Goal: Task Accomplishment & Management: Complete application form

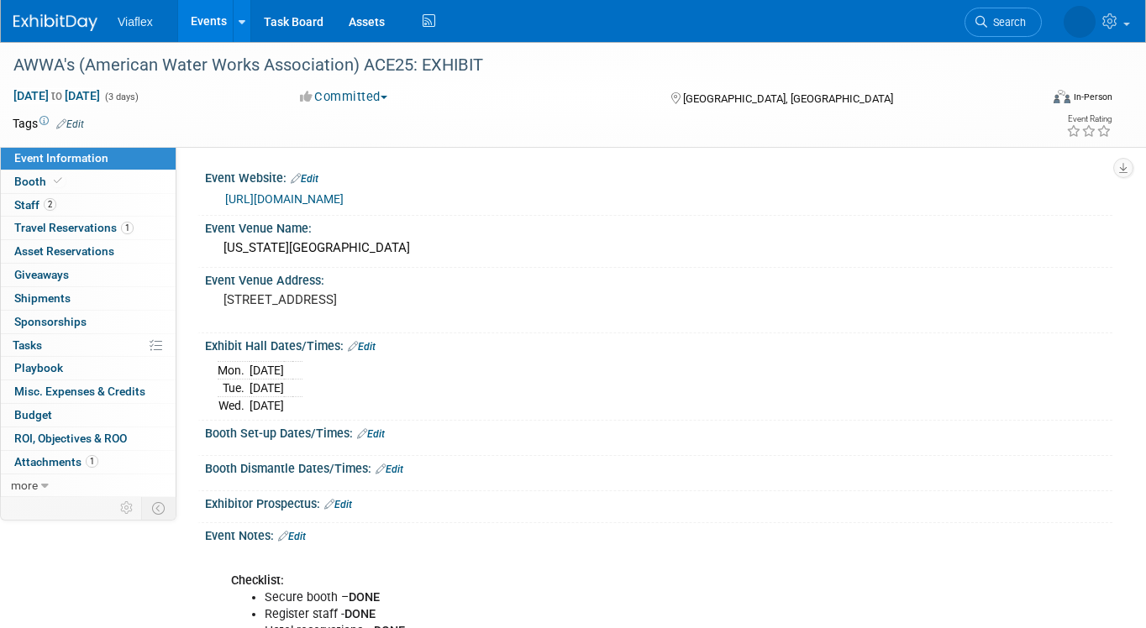
click at [209, 19] on link "Events" at bounding box center [208, 21] width 61 height 42
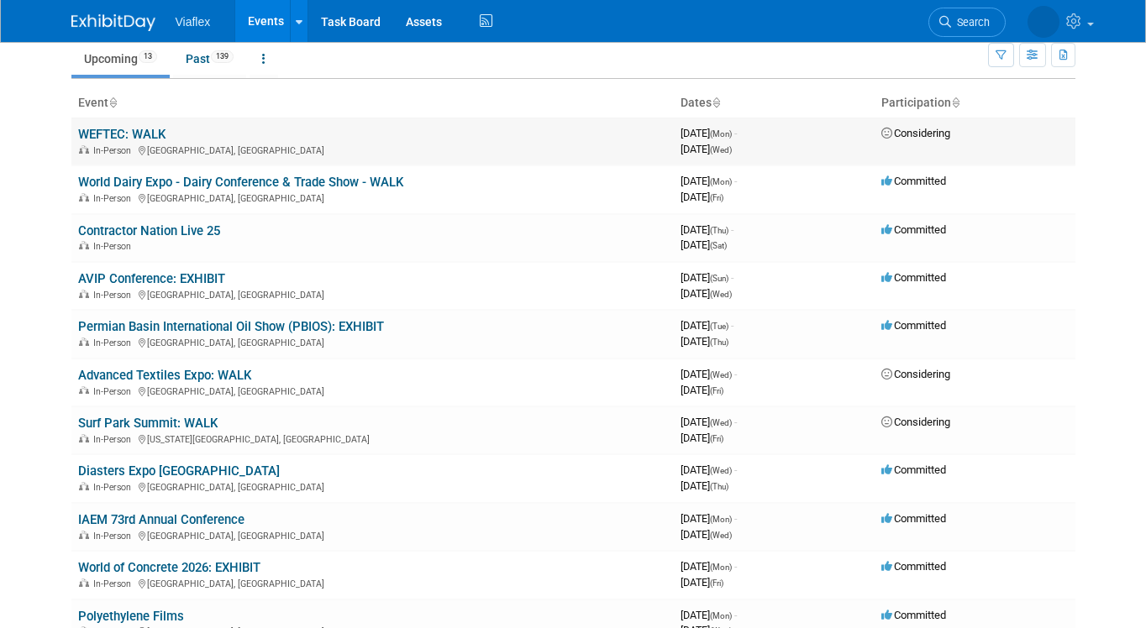
scroll to position [61, 0]
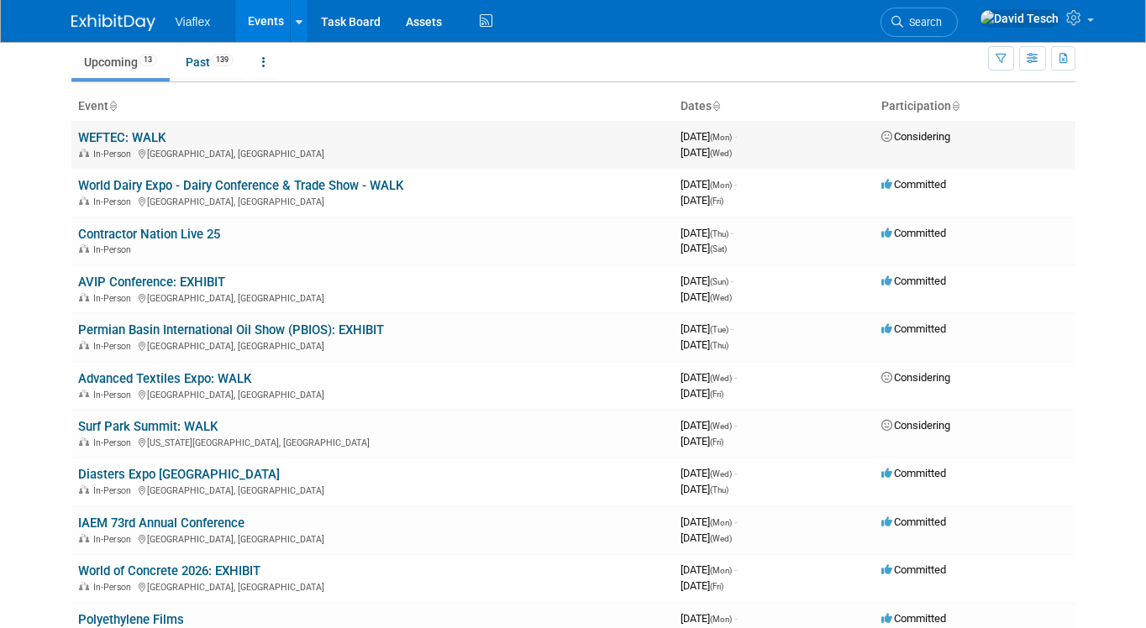
click at [151, 137] on link "WEFTEC: WALK" at bounding box center [121, 137] width 87 height 15
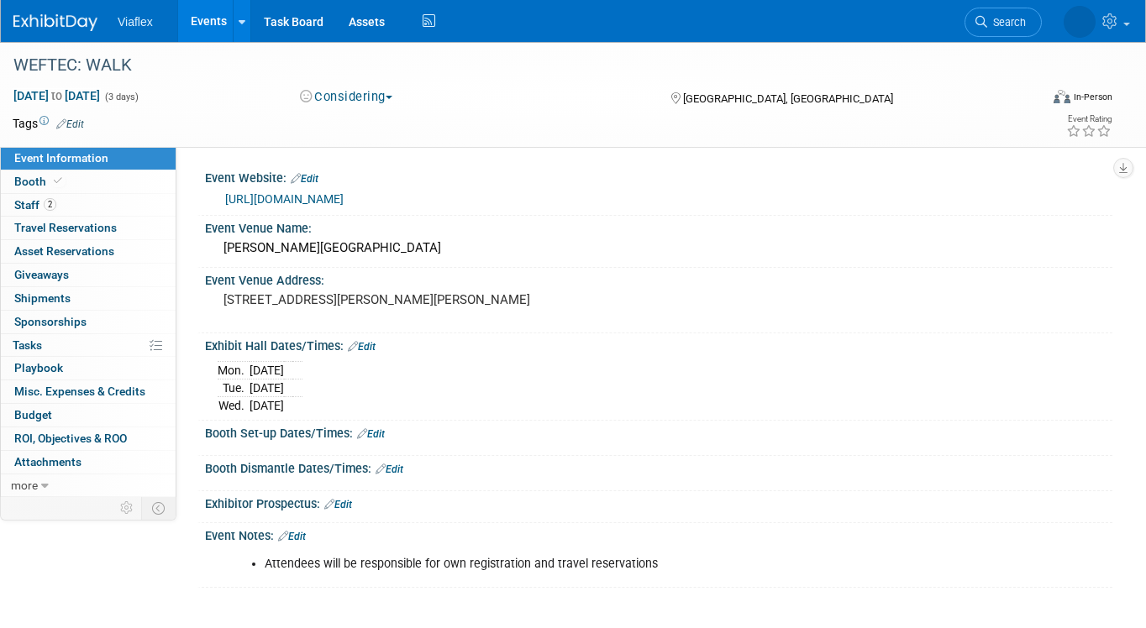
click at [212, 17] on link "Events" at bounding box center [208, 21] width 61 height 42
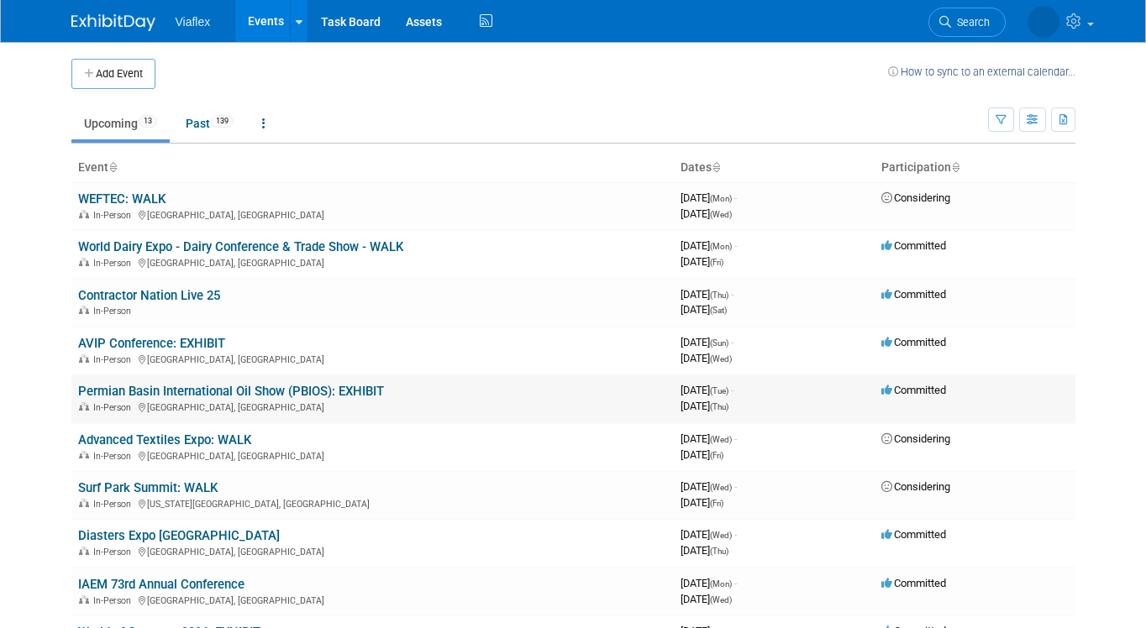
click at [222, 387] on link "Permian Basin International Oil Show (PBIOS): EXHIBIT" at bounding box center [231, 391] width 306 height 15
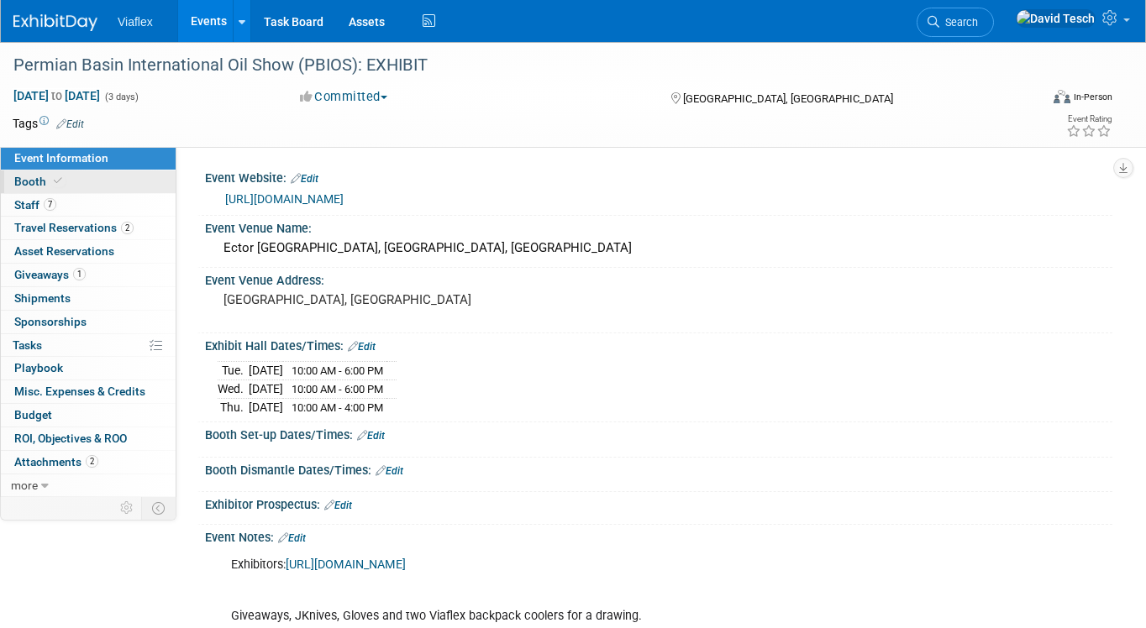
click at [29, 171] on link "Booth" at bounding box center [88, 182] width 175 height 23
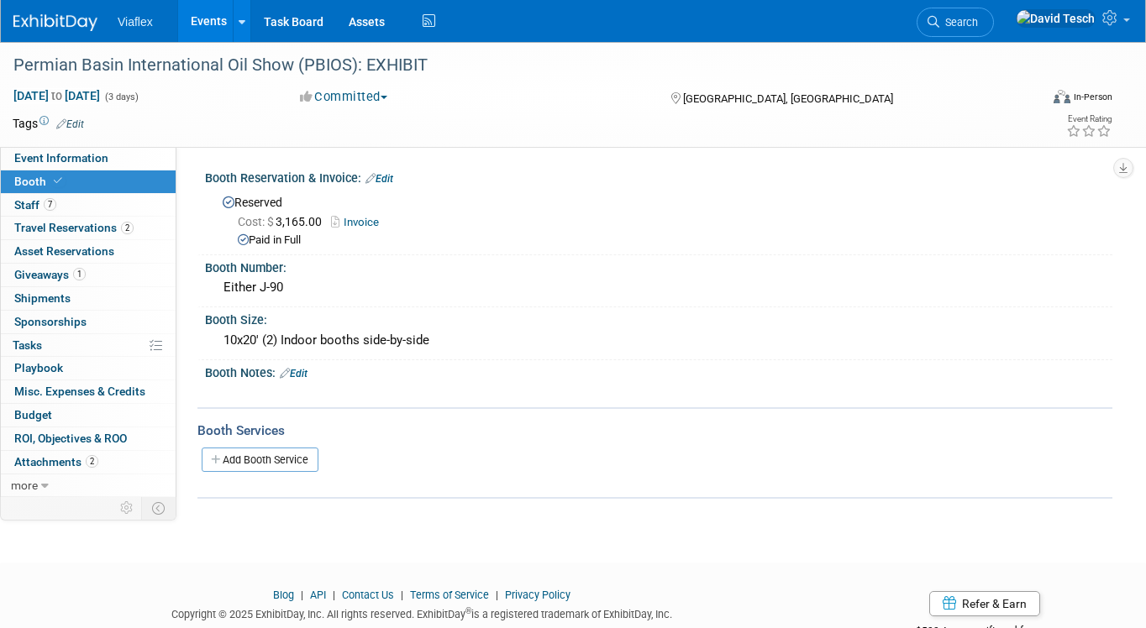
click at [217, 18] on link "Events" at bounding box center [208, 21] width 61 height 42
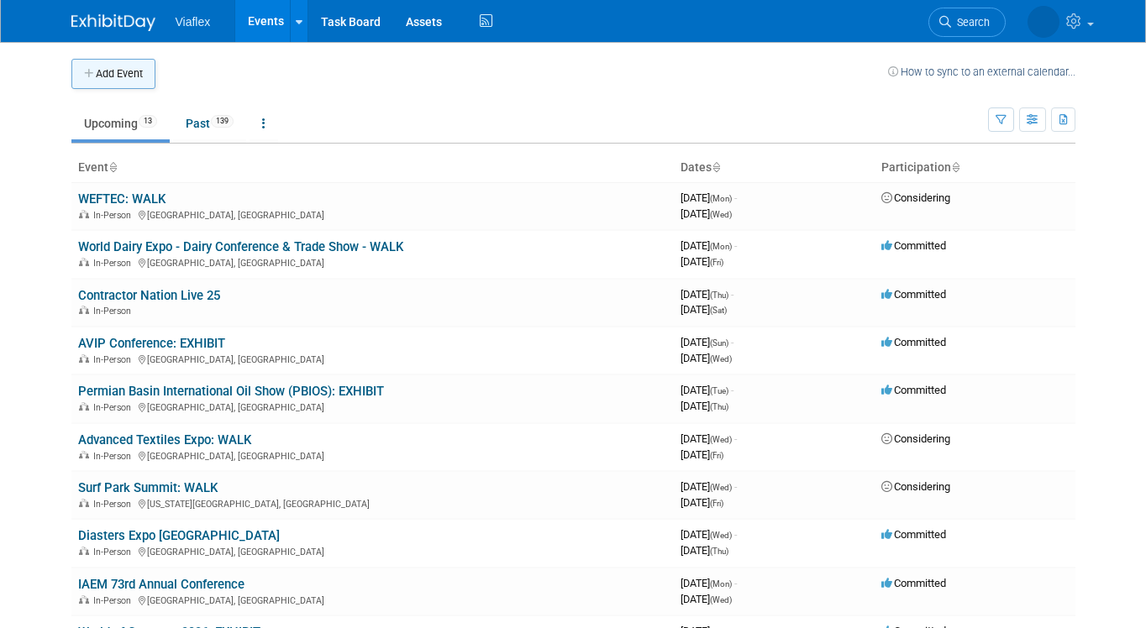
click at [113, 72] on button "Add Event" at bounding box center [113, 74] width 84 height 30
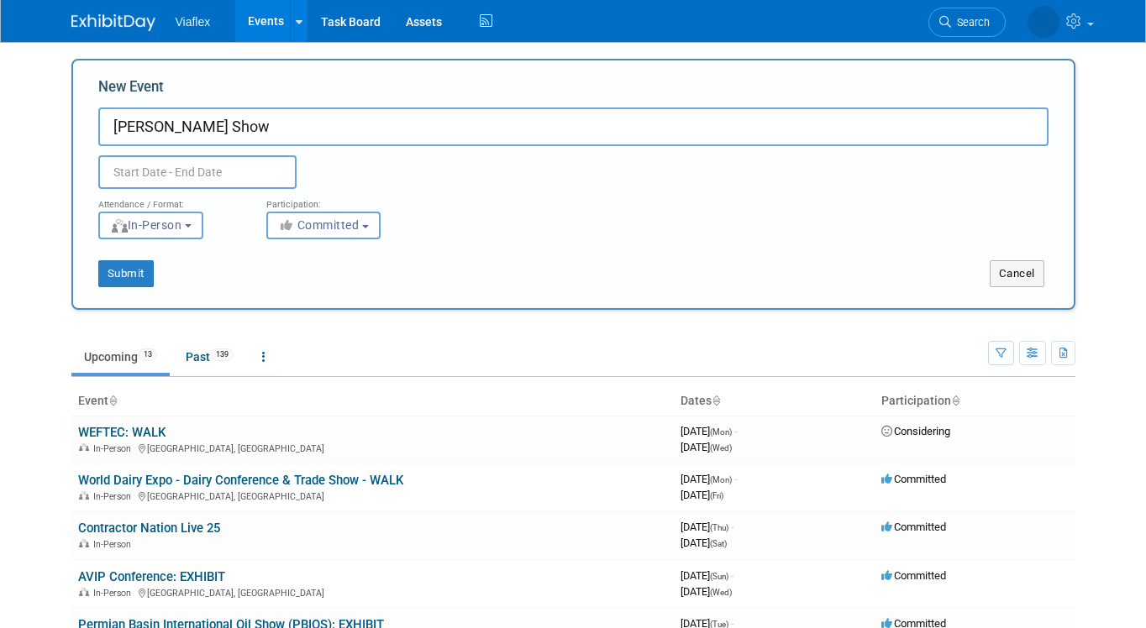
type input "[PERSON_NAME] Show"
click at [226, 170] on input "text" at bounding box center [197, 172] width 198 height 34
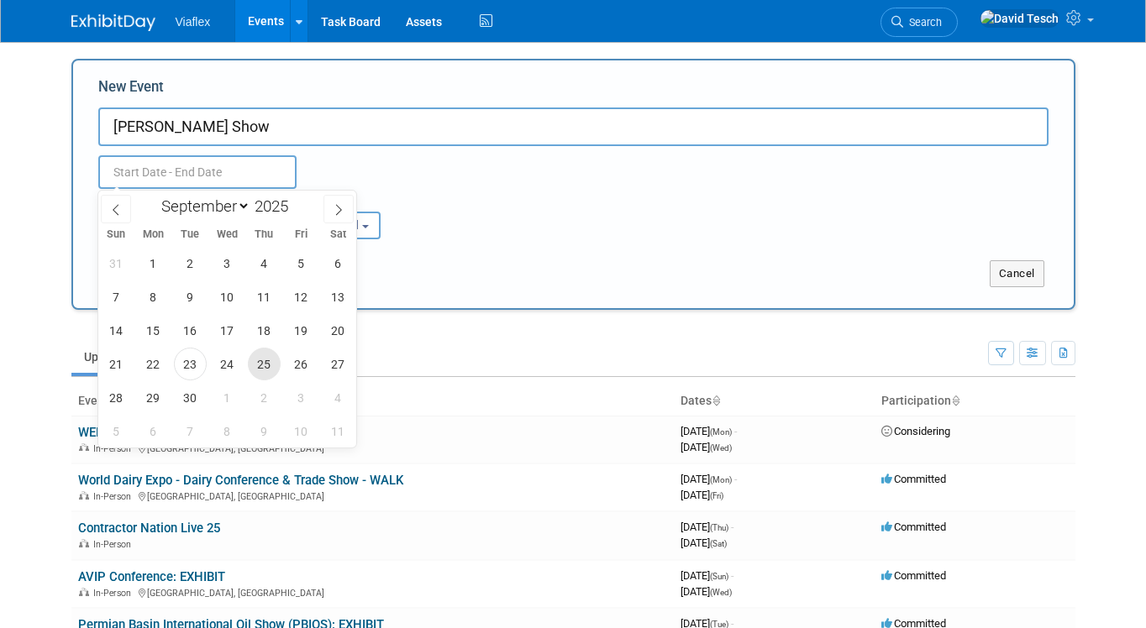
click at [269, 368] on span "25" at bounding box center [264, 364] width 33 height 33
click at [293, 364] on span "26" at bounding box center [301, 364] width 33 height 33
type input "Sep 25, 2025 to Sep 26, 2025"
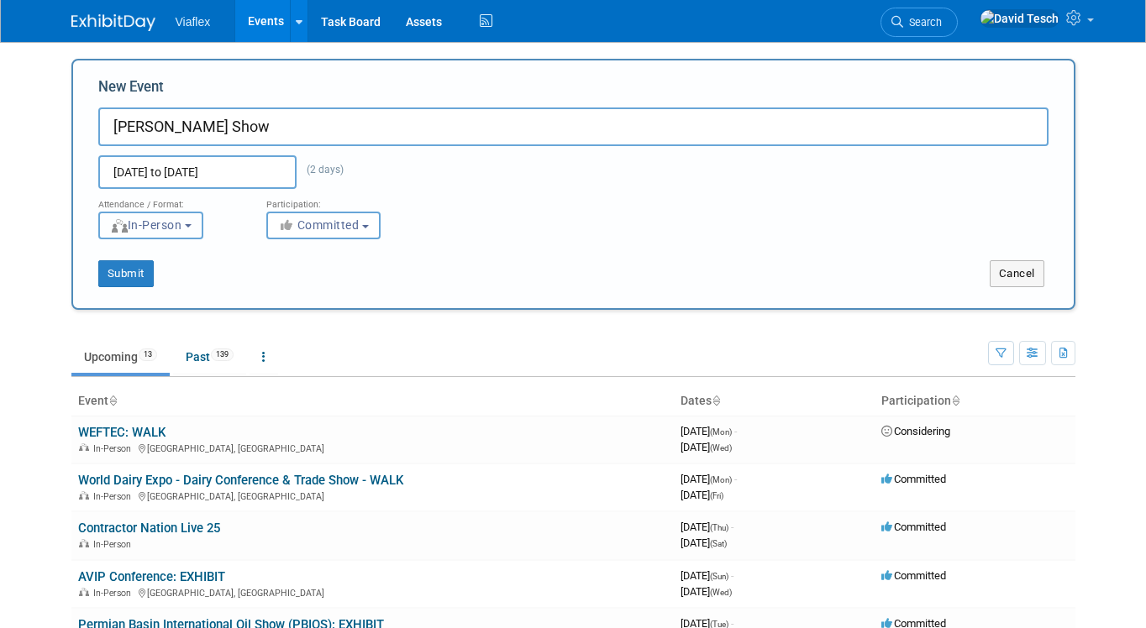
click at [199, 221] on button "In-Person" at bounding box center [150, 226] width 105 height 28
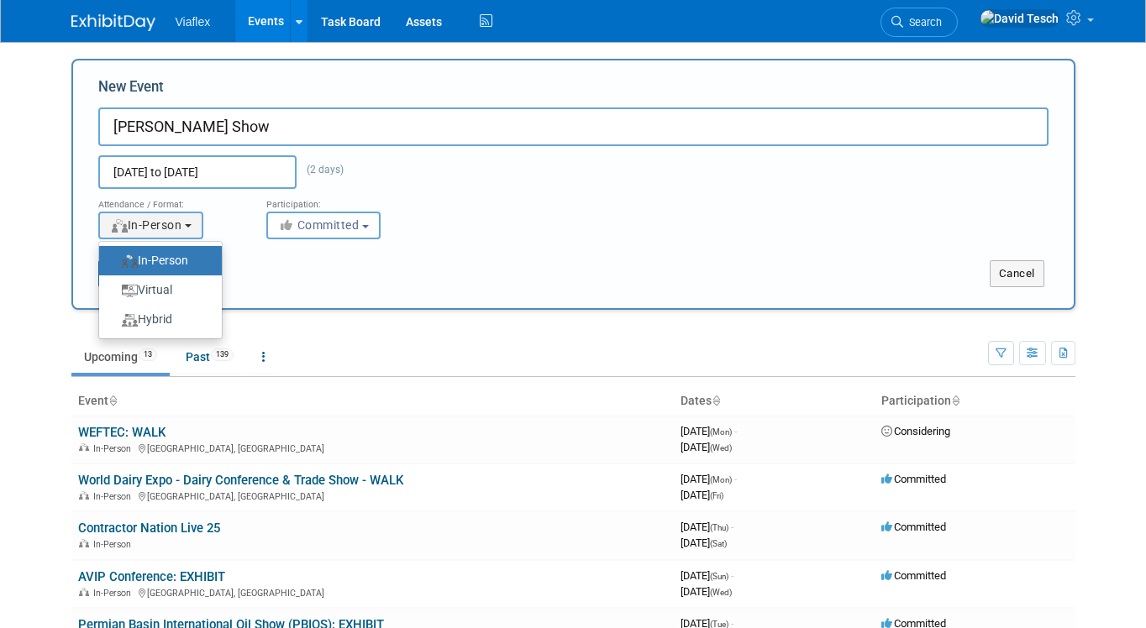
click at [253, 260] on div "Submit" at bounding box center [281, 273] width 417 height 27
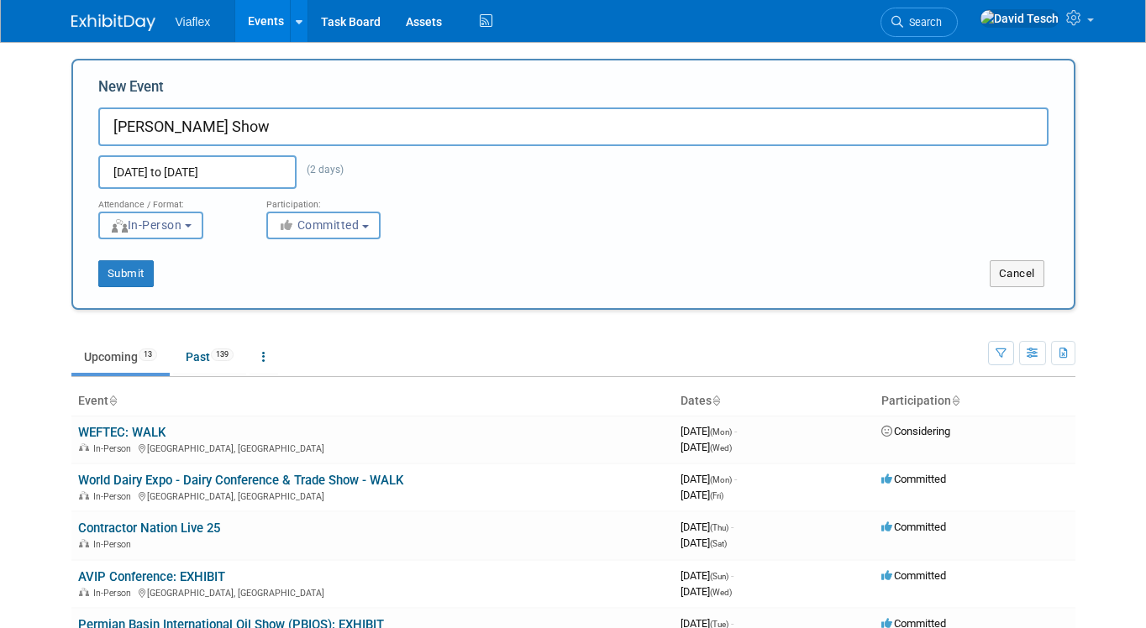
click at [192, 224] on b "button" at bounding box center [188, 225] width 7 height 3
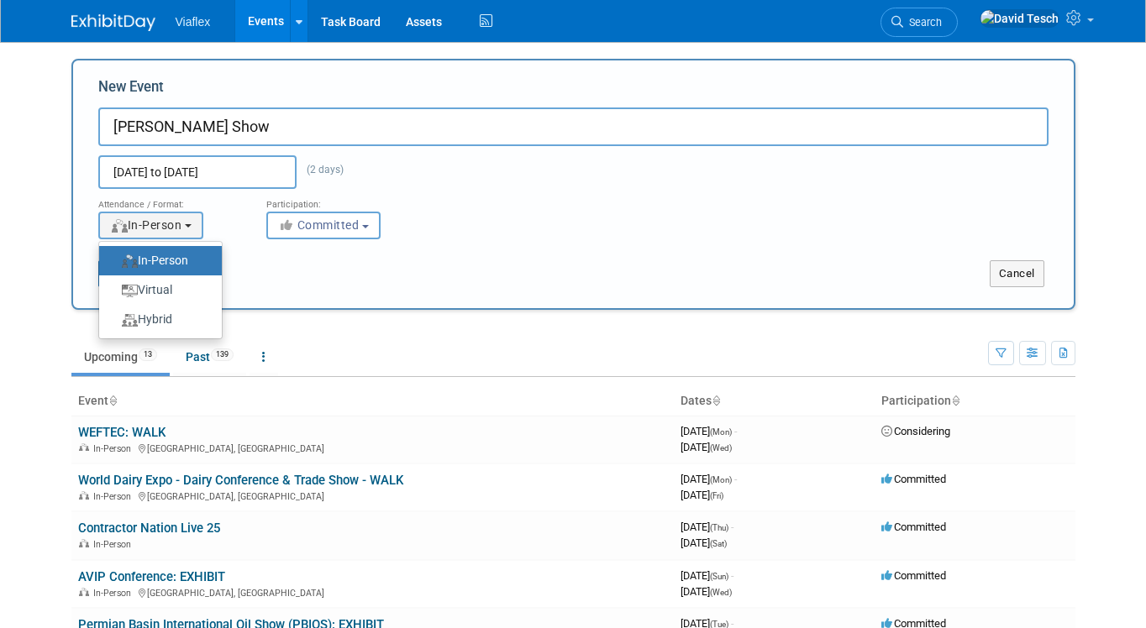
click at [285, 259] on div "Submit Cancel" at bounding box center [573, 263] width 975 height 48
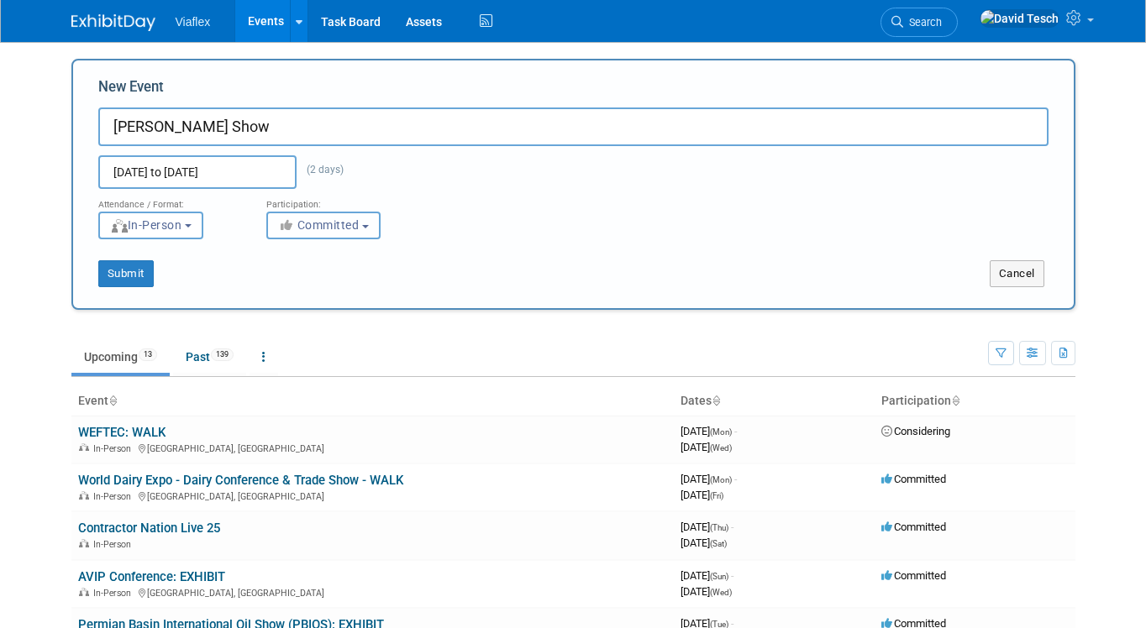
click at [369, 225] on b "button" at bounding box center [365, 226] width 7 height 3
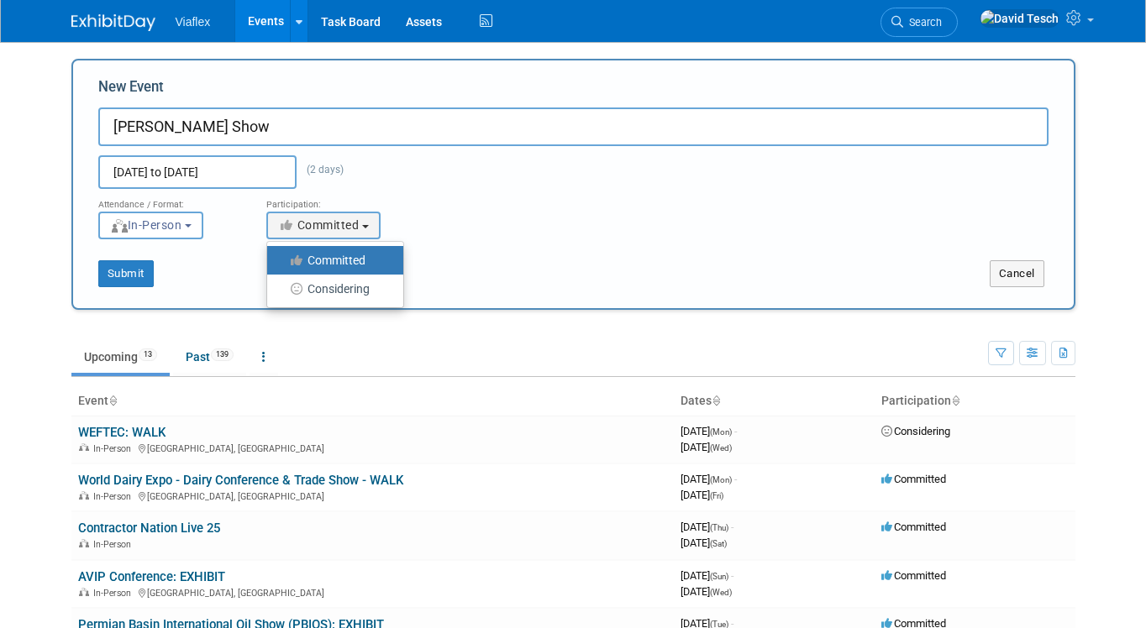
click at [427, 230] on div "Attendance / Format: <img src="https://www.exhibitday.com/Images/Format-InPerso…" at bounding box center [573, 214] width 975 height 50
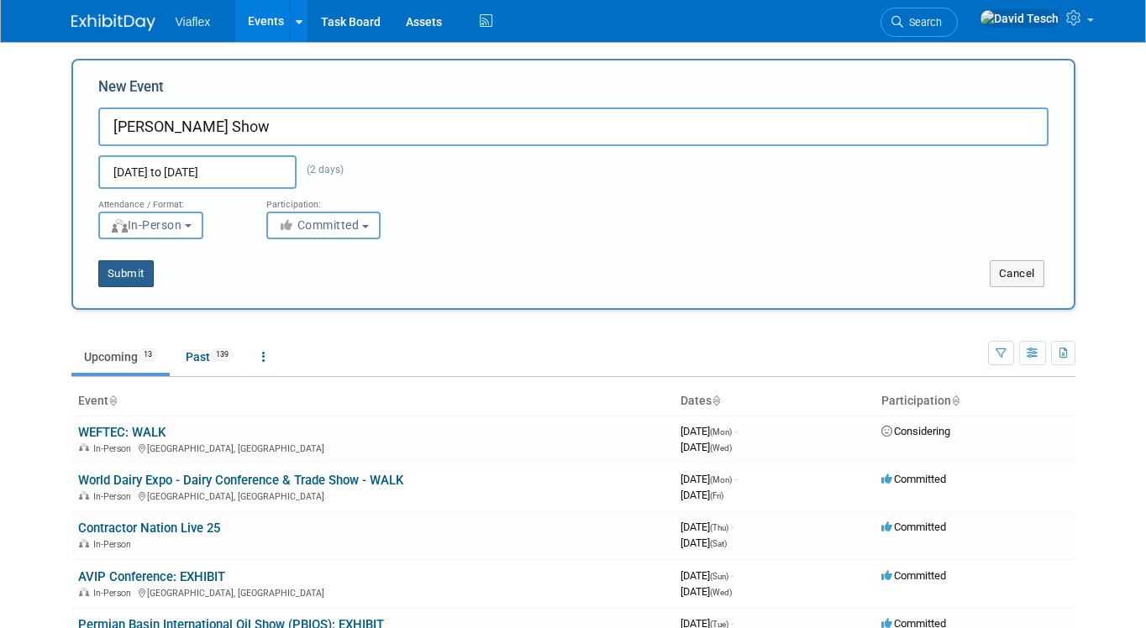
click at [118, 273] on button "Submit" at bounding box center [125, 273] width 55 height 27
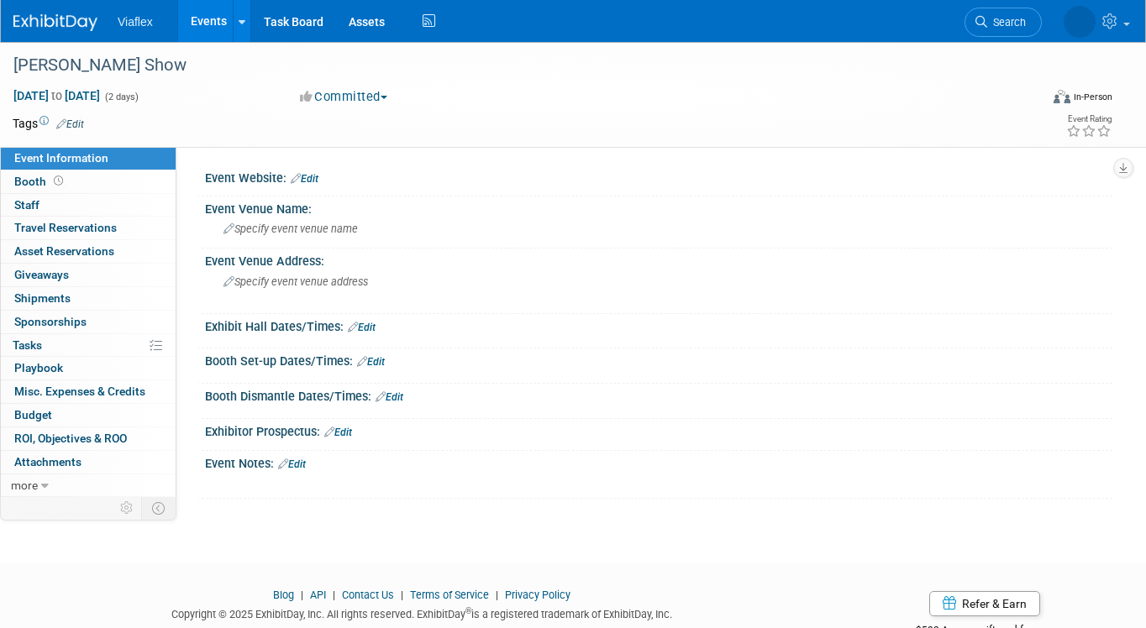
click at [316, 177] on link "Edit" at bounding box center [305, 179] width 28 height 12
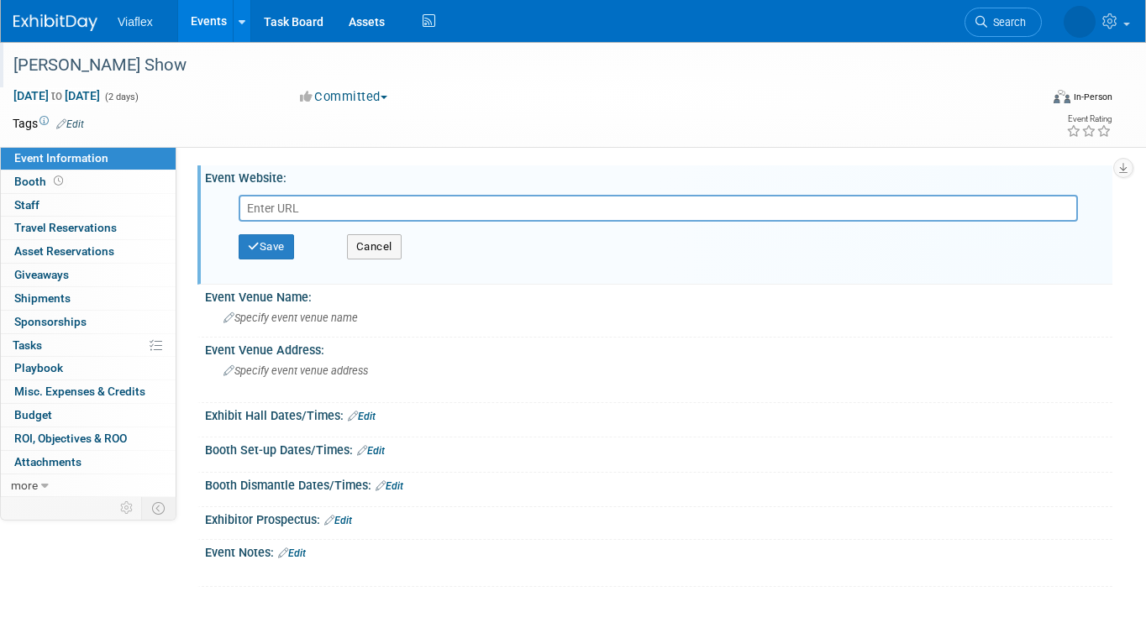
click at [87, 60] on div "[PERSON_NAME] Show" at bounding box center [513, 65] width 1011 height 30
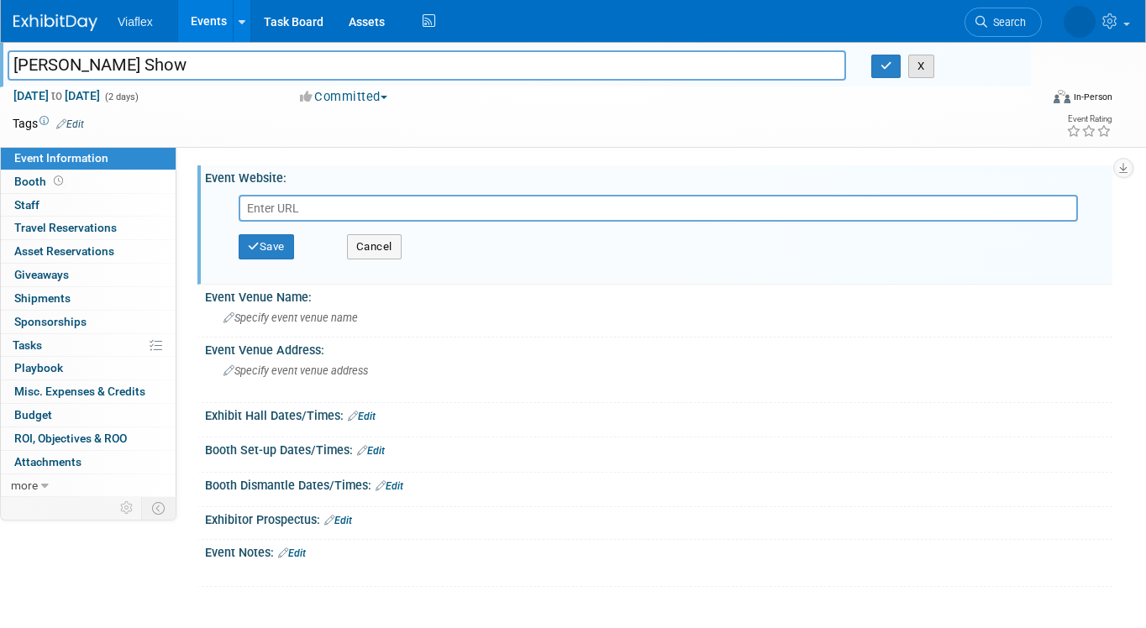
click at [920, 64] on button "X" at bounding box center [921, 67] width 26 height 24
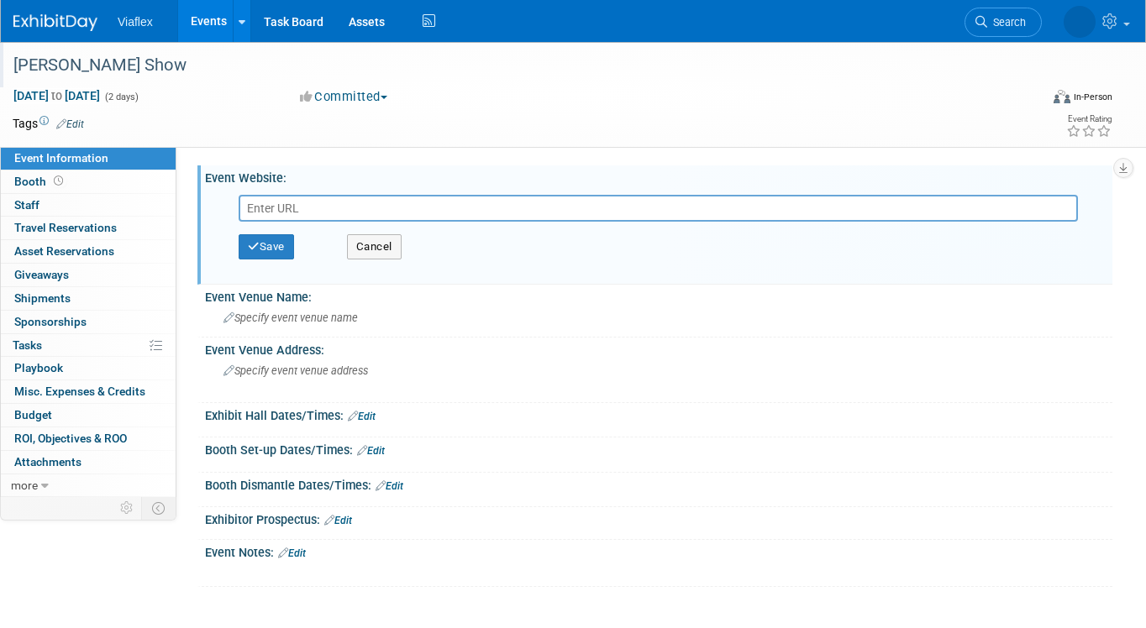
click at [767, 100] on div "Sep 25, 2025 to Sep 26, 2025 (2 days) Sep 25, 2025 to Sep 26, 2025 Committed Co…" at bounding box center [562, 99] width 1125 height 25
click at [211, 13] on link "Events" at bounding box center [208, 21] width 61 height 42
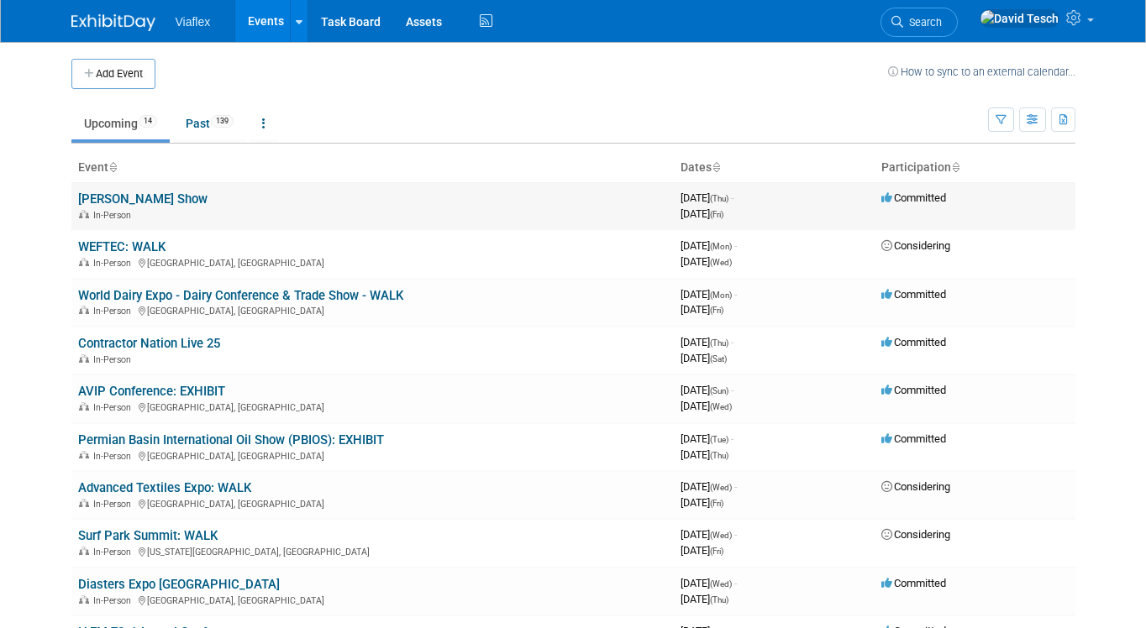
click at [129, 200] on link "Megan Show" at bounding box center [142, 199] width 129 height 15
